Goal: Information Seeking & Learning: Learn about a topic

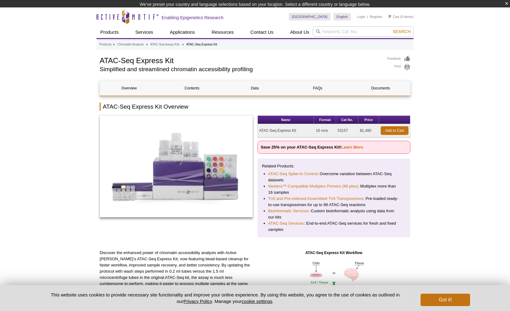
scroll to position [9, 0]
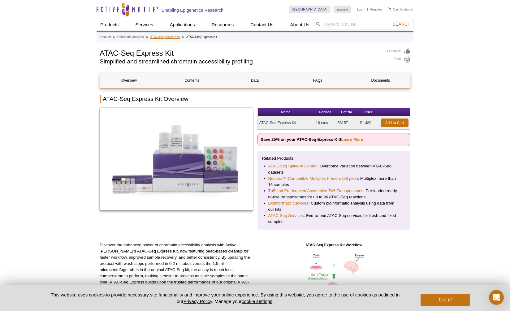
drag, startPoint x: 172, startPoint y: 33, endPoint x: 172, endPoint y: 37, distance: 4.0
click at [172, 33] on div "Products » Chromatin Analysis » ATAC-Seq Assay Kits » ATAC-Seq Express Kit" at bounding box center [255, 37] width 317 height 10
click at [167, 38] on link "ATAC-Seq Assay Kits" at bounding box center [164, 37] width 29 height 6
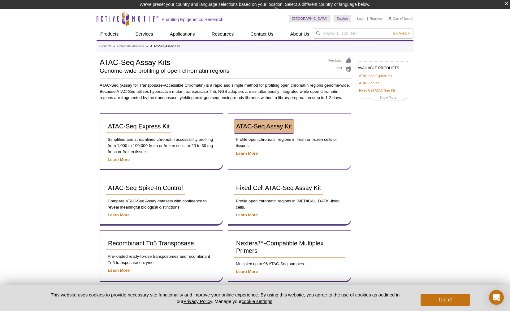
click at [267, 126] on span "ATAC-Seq Assay Kit" at bounding box center [264, 126] width 56 height 7
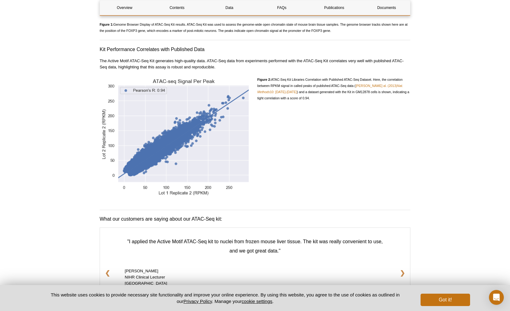
scroll to position [866, 0]
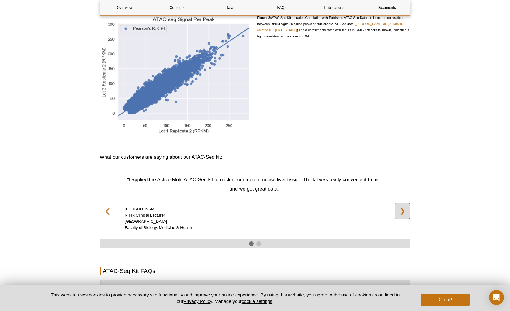
click at [408, 210] on link "❯" at bounding box center [402, 211] width 15 height 16
click at [405, 212] on link "❯" at bounding box center [402, 211] width 15 height 16
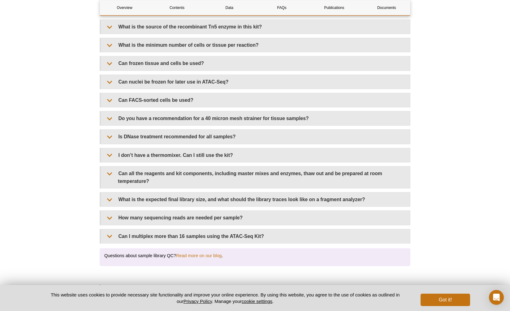
scroll to position [1114, 0]
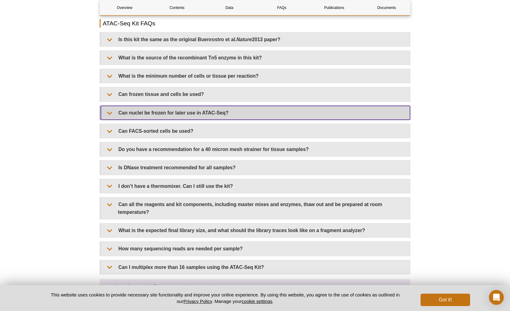
click at [278, 107] on summary "Can nuclei be frozen for later use in ATAC-Seq?" at bounding box center [255, 113] width 309 height 14
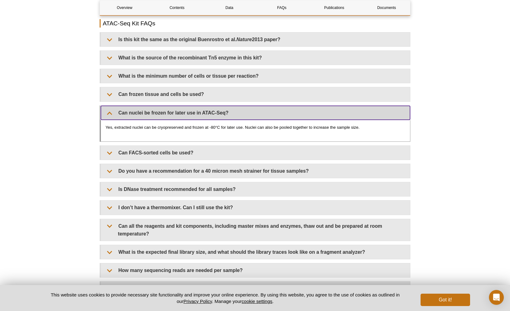
scroll to position [1083, 0]
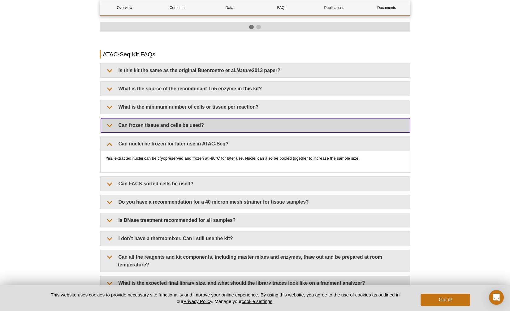
click at [170, 119] on summary "Can frozen tissue and cells be used?" at bounding box center [255, 125] width 309 height 14
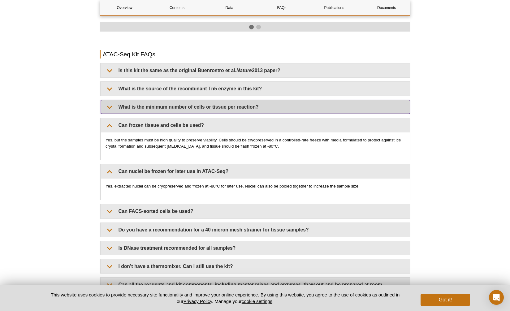
click at [151, 106] on summary "What is the minimum number of cells or tissue per reaction?" at bounding box center [255, 107] width 309 height 14
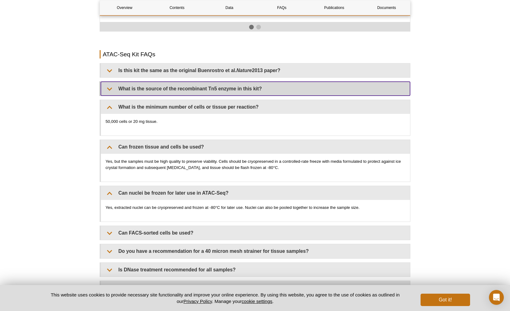
click at [162, 86] on summary "What is the source of the recombinant Tn5 enzyme in this kit?" at bounding box center [255, 89] width 309 height 14
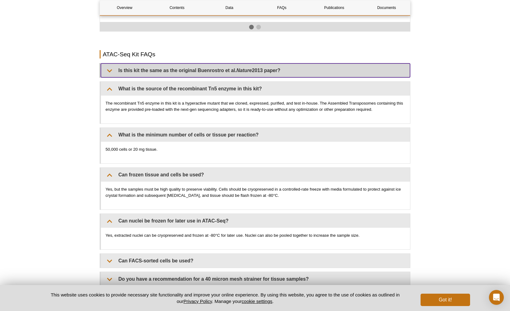
click at [187, 63] on summary "Is this kit the same as the original Buenrostro et al. Nature 2013 paper?" at bounding box center [255, 70] width 309 height 14
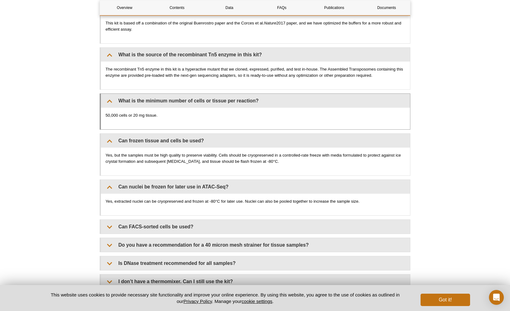
scroll to position [1207, 0]
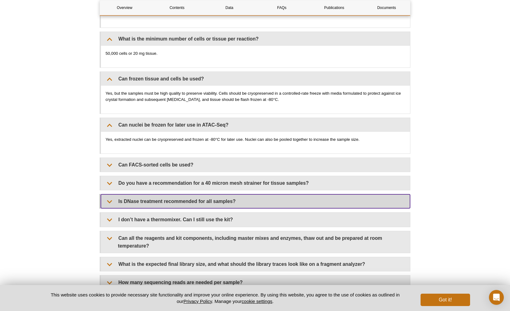
click at [198, 194] on summary "Is DNase treatment recommended for all samples?" at bounding box center [255, 201] width 309 height 14
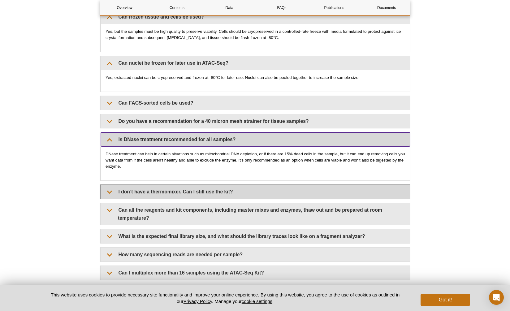
scroll to position [1361, 0]
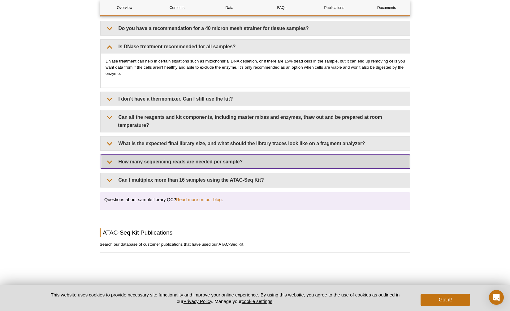
click at [213, 156] on summary "How many sequencing reads are needed per sample?" at bounding box center [255, 162] width 309 height 14
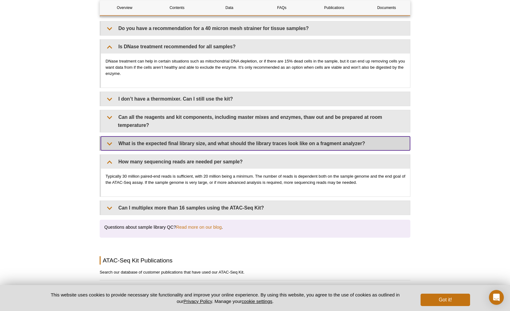
click at [217, 142] on summary "What is the expected final library size, and what should the library traces loo…" at bounding box center [255, 143] width 309 height 14
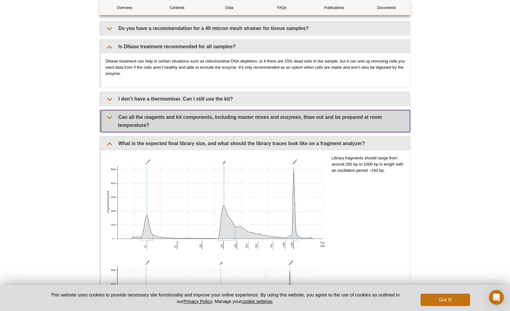
click at [196, 110] on summary "Can all the reagents and kit components, including master mixes and enzymes, th…" at bounding box center [255, 121] width 309 height 22
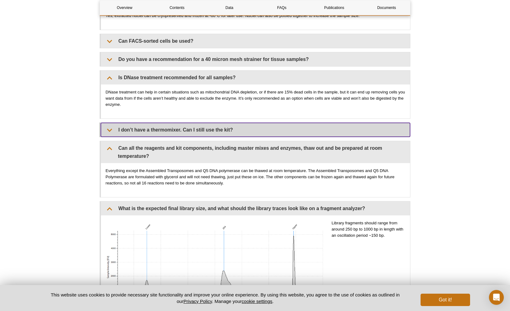
click at [180, 123] on summary "I don’t have a thermomixer. Can I still use the kit?" at bounding box center [255, 130] width 309 height 14
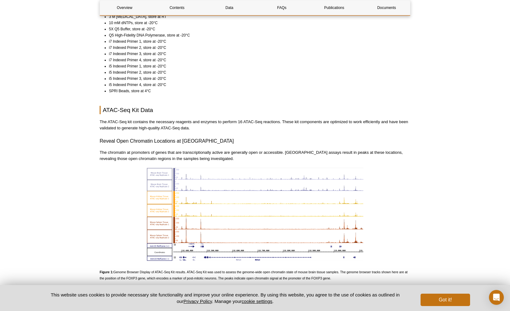
scroll to position [588, 0]
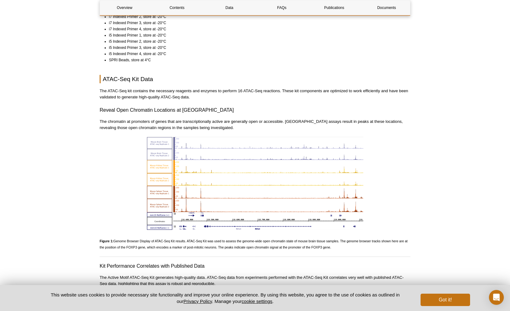
click at [161, 149] on img at bounding box center [255, 183] width 217 height 93
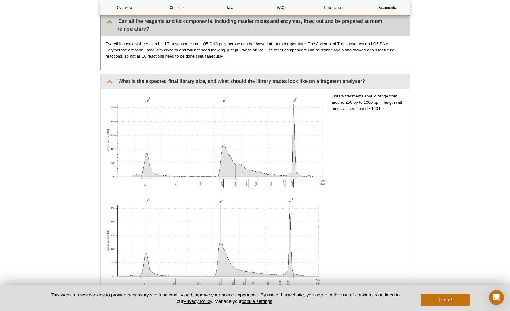
scroll to position [1423, 0]
